Goal: Task Accomplishment & Management: Complete application form

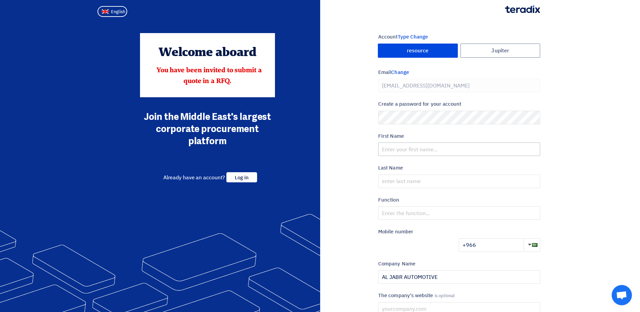
type input "[PHONE_NUMBER]"
click at [410, 146] on input "text" at bounding box center [459, 148] width 162 height 13
type input "Bashaar"
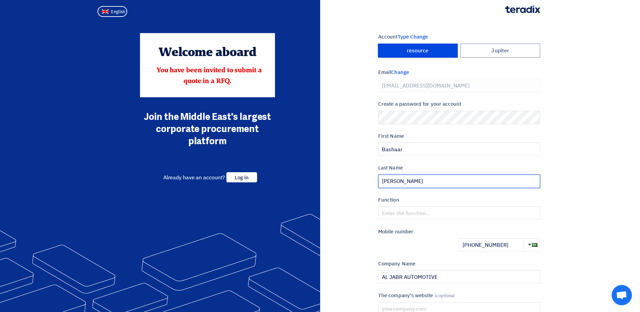
type input "[PERSON_NAME]"
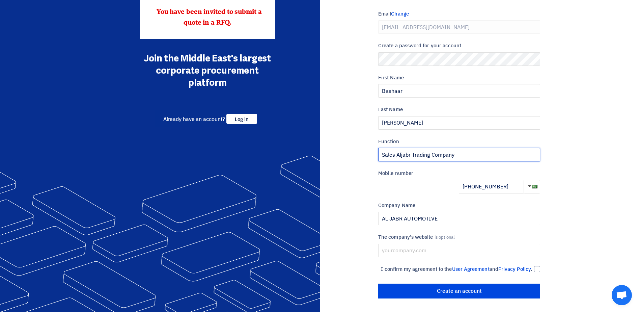
scroll to position [66, 0]
type input "Sales Aljabr Trading Company"
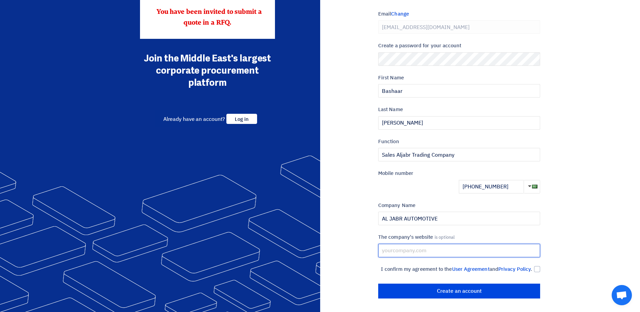
click at [393, 243] on input "text" at bounding box center [459, 249] width 162 height 13
click at [428, 243] on input "text" at bounding box center [459, 249] width 162 height 13
paste input "[DOMAIN_NAME][URL]"
type input "[DOMAIN_NAME][URL]"
click at [537, 266] on div at bounding box center [537, 269] width 6 height 6
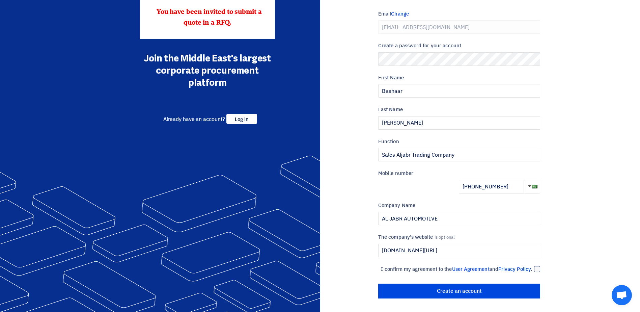
click at [532, 265] on input "I confirm my agreement to the User Agreement and Privacy Policy ." at bounding box center [451, 271] width 162 height 13
checkbox input "true"
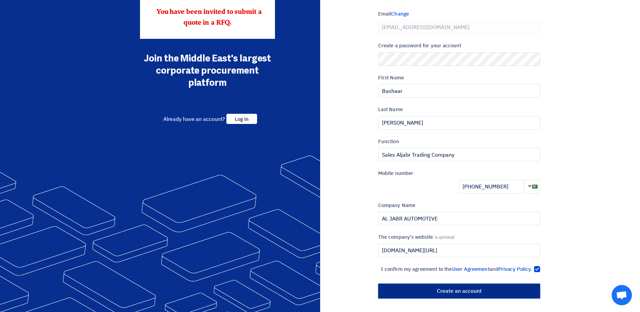
click at [436, 290] on input "أنشئ حساب" at bounding box center [459, 290] width 162 height 15
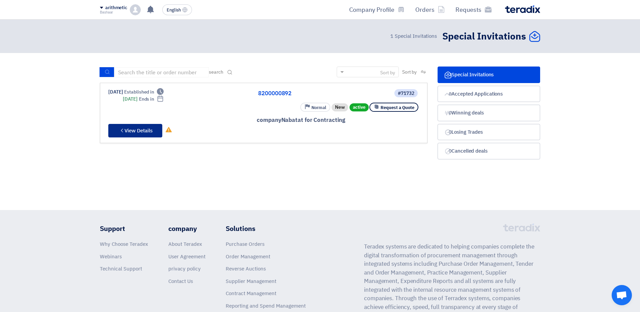
click at [129, 128] on font "View Details" at bounding box center [138, 130] width 28 height 7
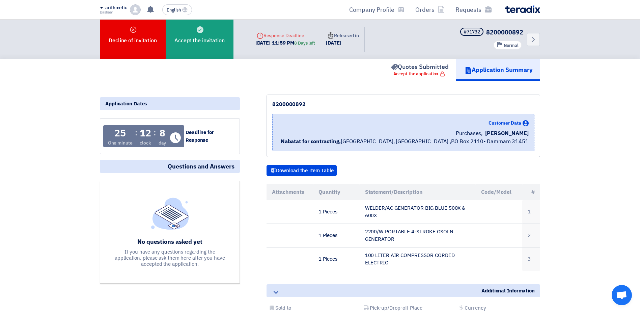
click at [526, 37] on div "Back #71732 8200000892 Priority Normal" at bounding box center [451, 39] width 175 height 39
click at [531, 40] on icon "Back" at bounding box center [533, 39] width 8 height 8
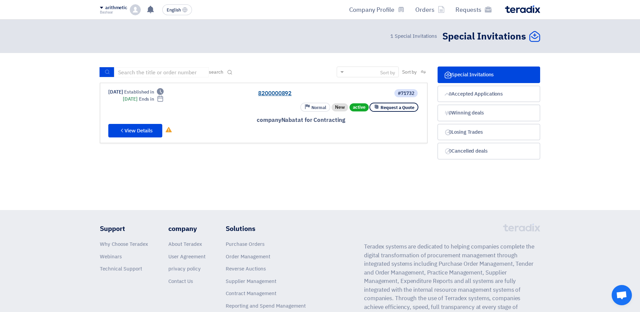
click at [259, 94] on link "8200000892" at bounding box center [325, 93] width 135 height 6
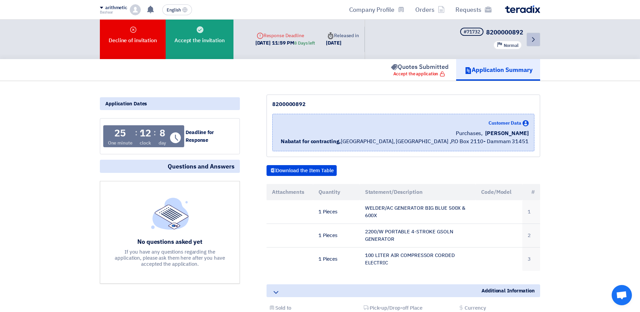
click at [537, 42] on icon "Back" at bounding box center [533, 39] width 8 height 8
